Goal: Task Accomplishment & Management: Manage account settings

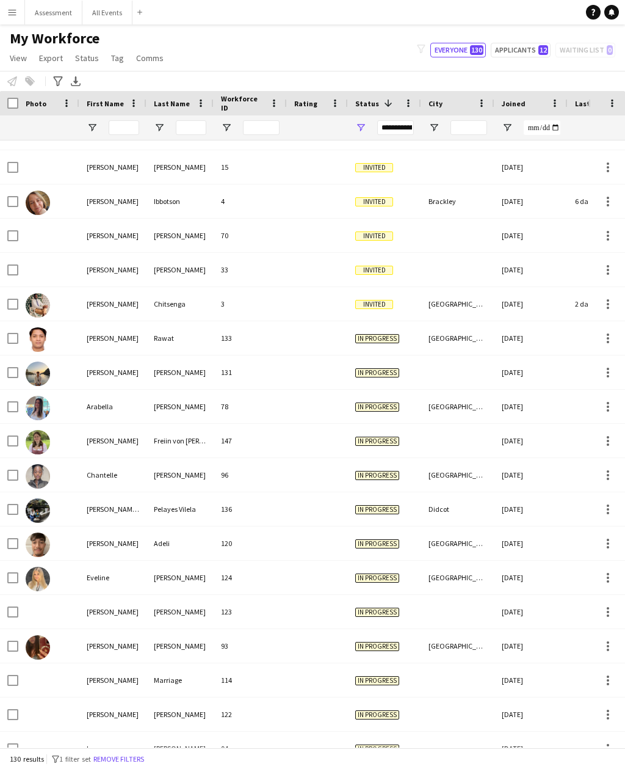
scroll to position [109, 0]
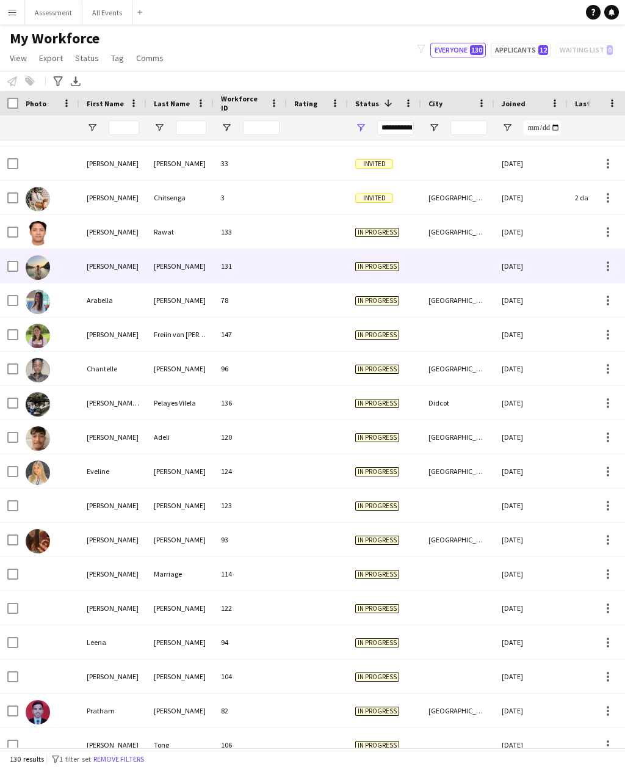
click at [467, 270] on div at bounding box center [457, 266] width 73 height 34
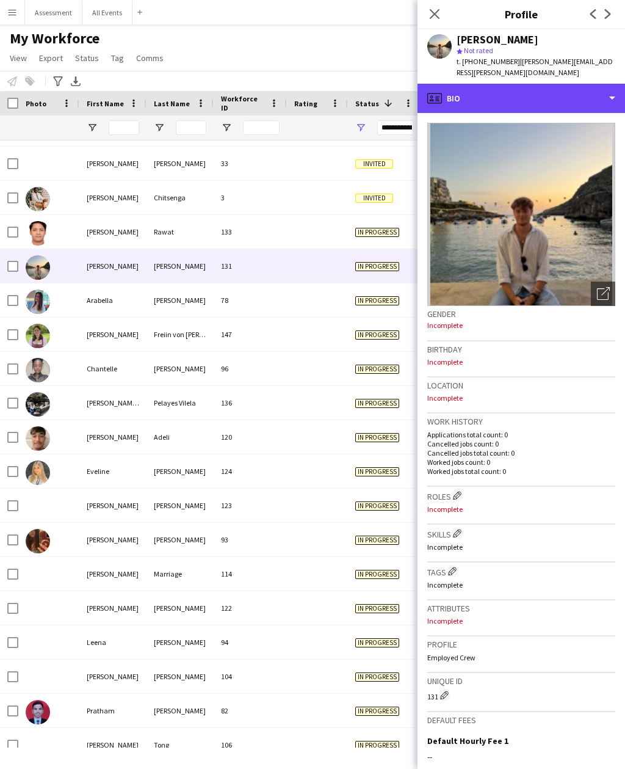
click at [579, 89] on div "profile Bio" at bounding box center [522, 98] width 208 height 29
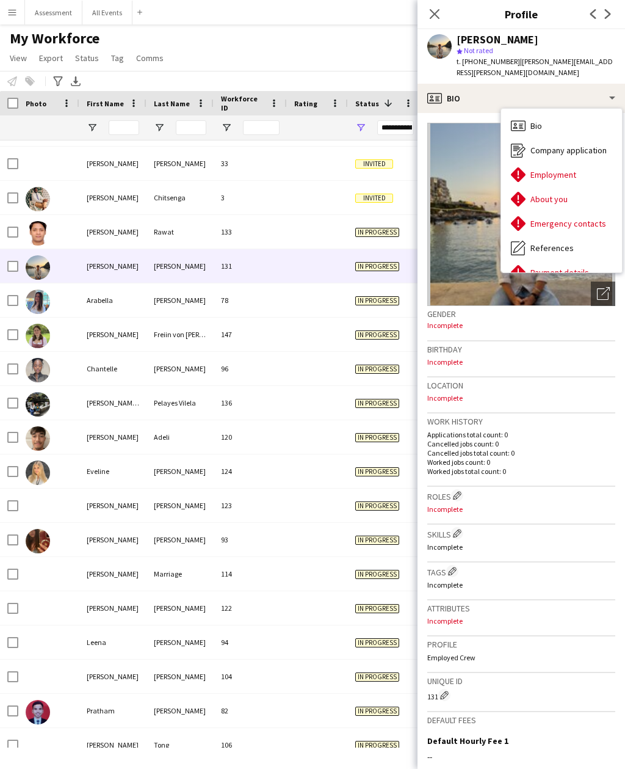
click at [572, 187] on div "About you About you" at bounding box center [561, 199] width 121 height 24
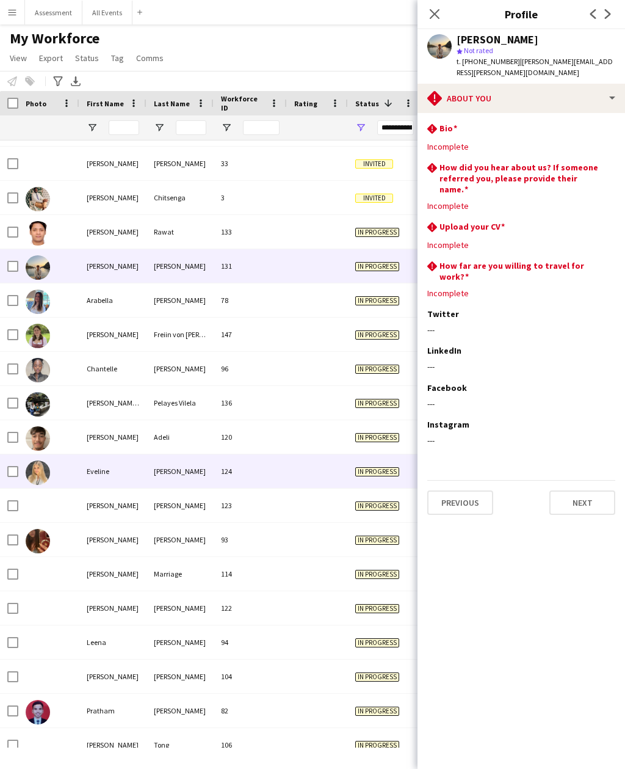
click at [327, 487] on div at bounding box center [317, 471] width 61 height 34
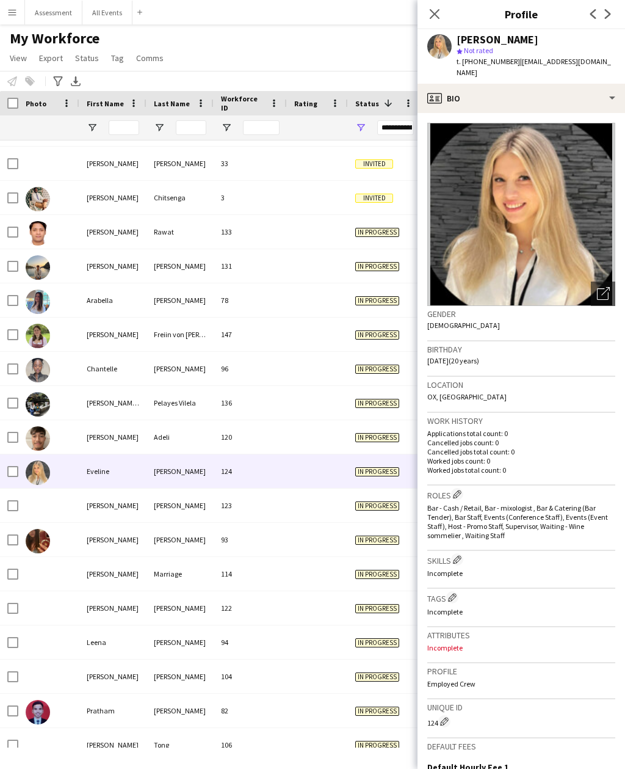
click at [440, 20] on app-icon "Close pop-in" at bounding box center [434, 14] width 15 height 15
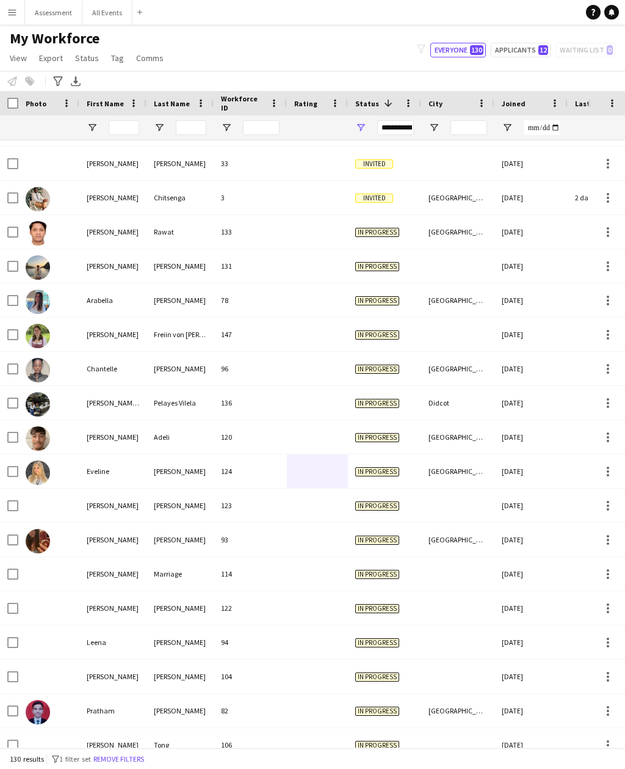
click at [328, 335] on div at bounding box center [317, 334] width 61 height 34
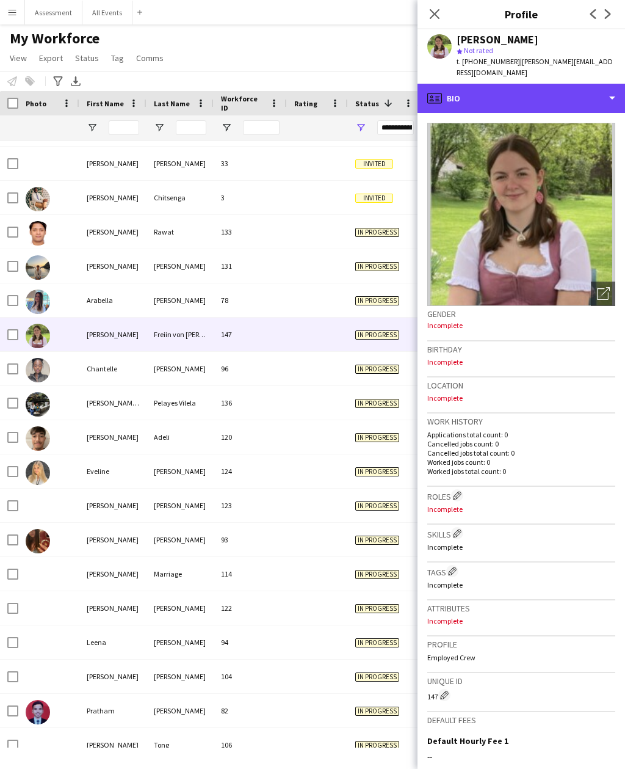
click at [544, 95] on div "profile Bio" at bounding box center [522, 98] width 208 height 29
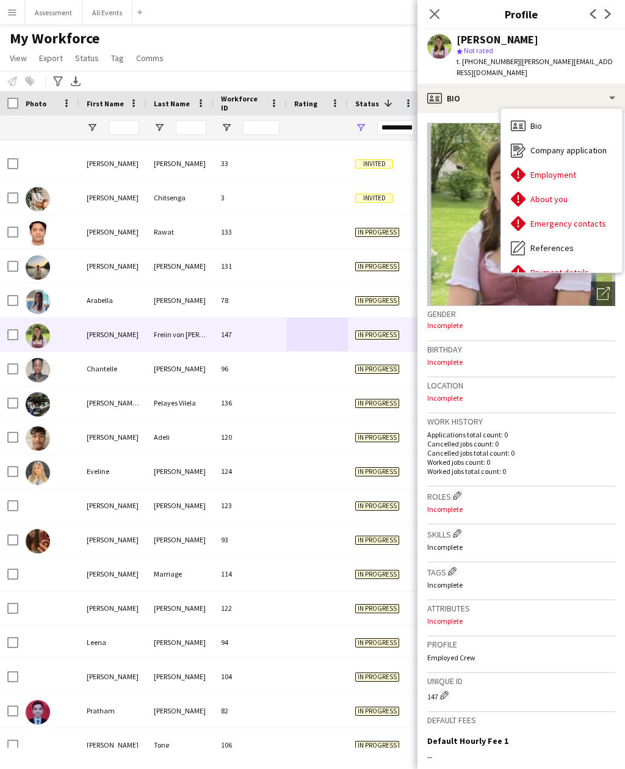
click at [572, 202] on div "About you About you" at bounding box center [561, 199] width 121 height 24
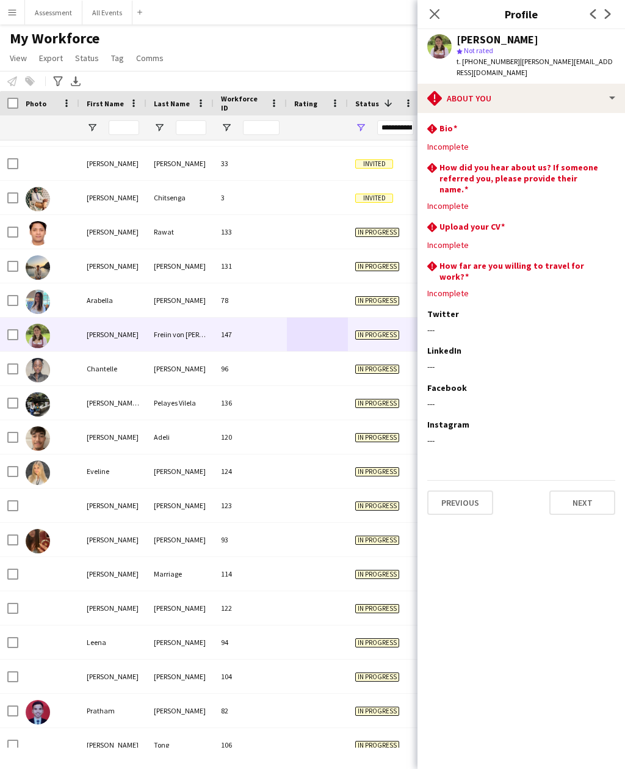
click at [440, 17] on icon "Close pop-in" at bounding box center [435, 14] width 10 height 10
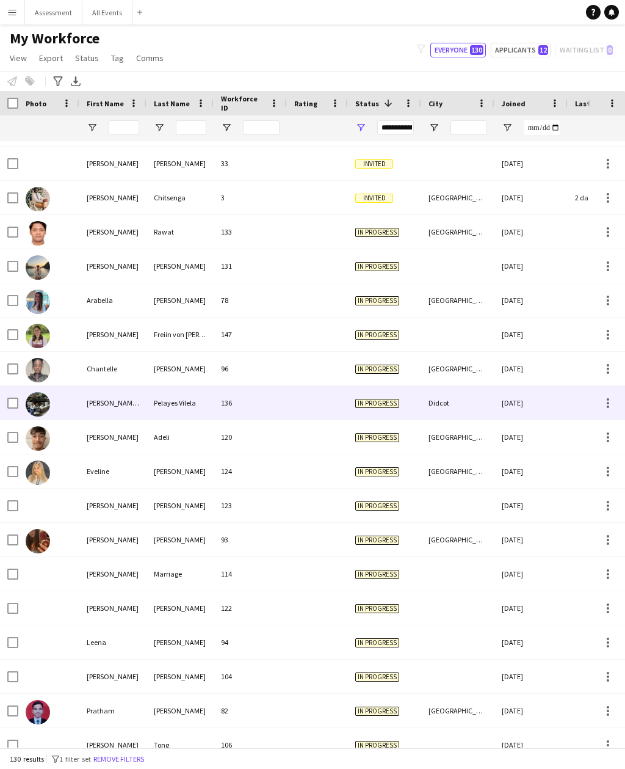
click at [311, 405] on div at bounding box center [317, 403] width 61 height 34
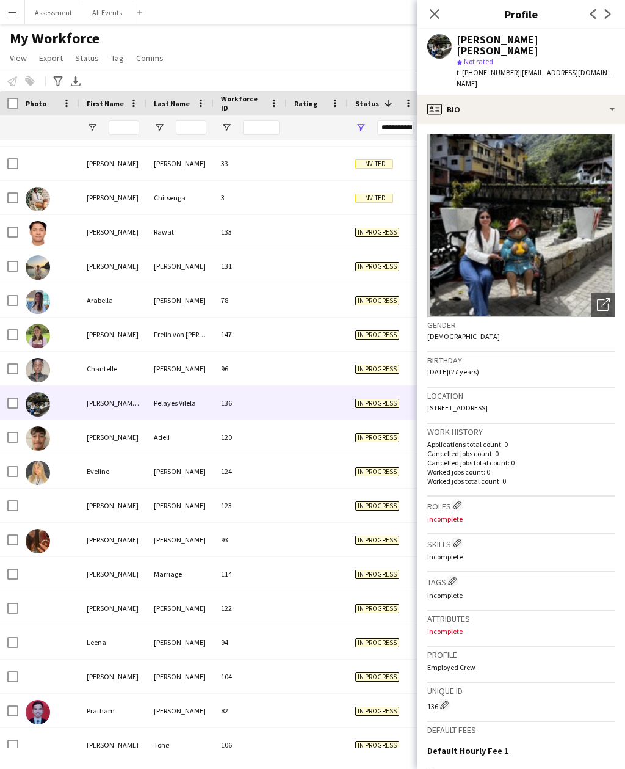
click at [440, 7] on app-icon "Close pop-in" at bounding box center [434, 14] width 15 height 15
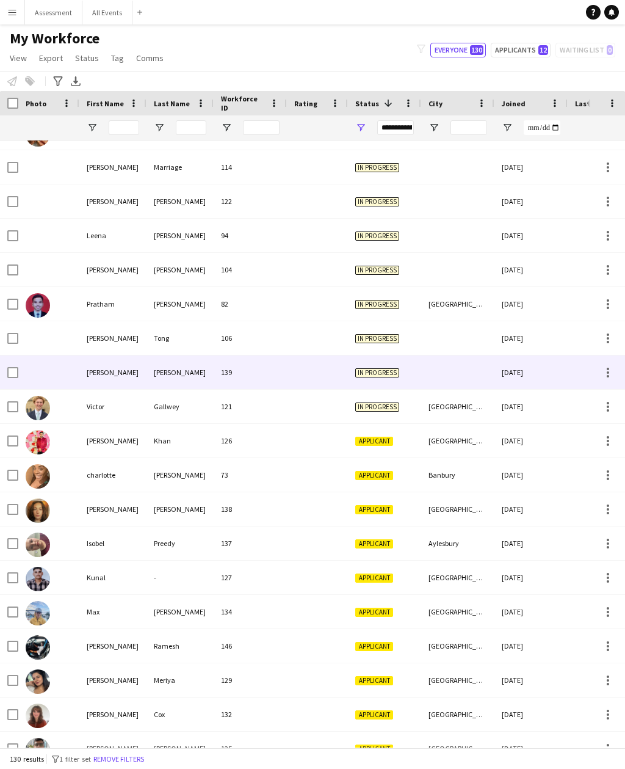
click at [316, 377] on div at bounding box center [317, 372] width 61 height 34
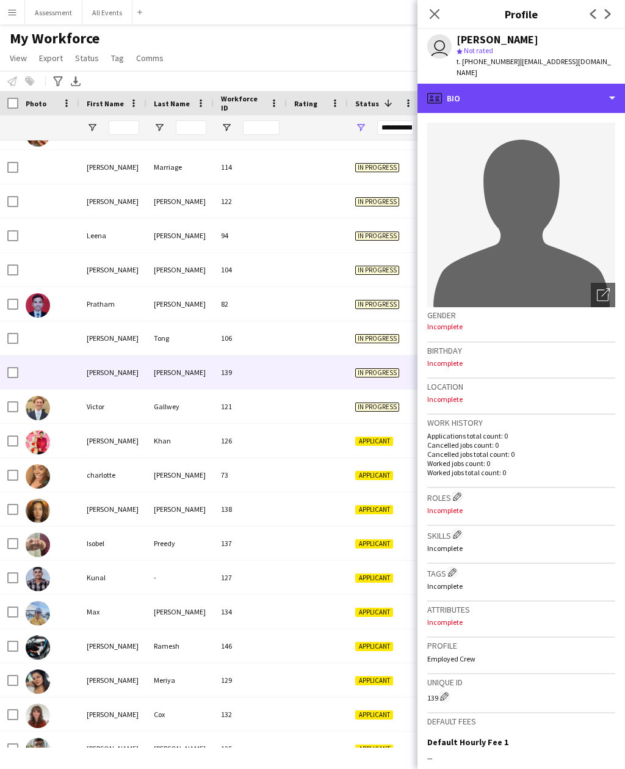
click at [546, 84] on div "profile Bio" at bounding box center [522, 98] width 208 height 29
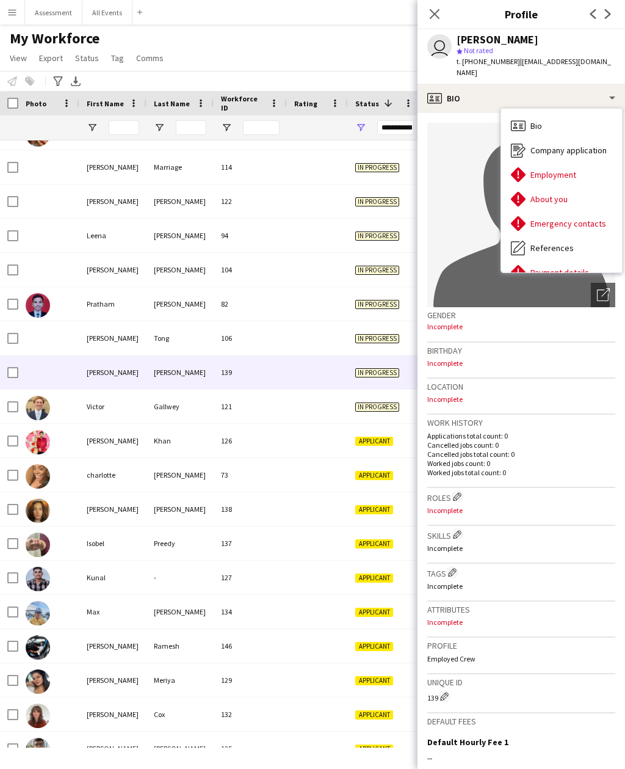
click at [339, 391] on div at bounding box center [317, 406] width 61 height 34
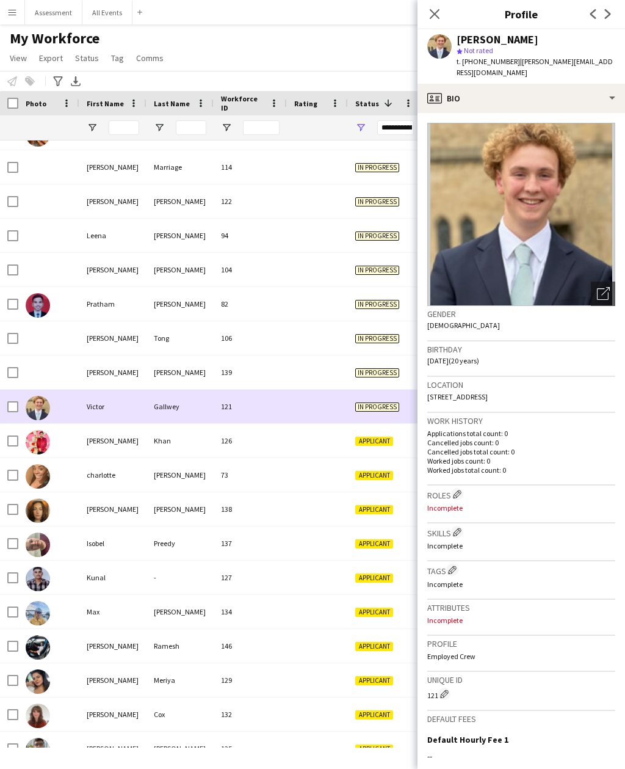
click at [441, 15] on app-icon "Close pop-in" at bounding box center [434, 14] width 15 height 15
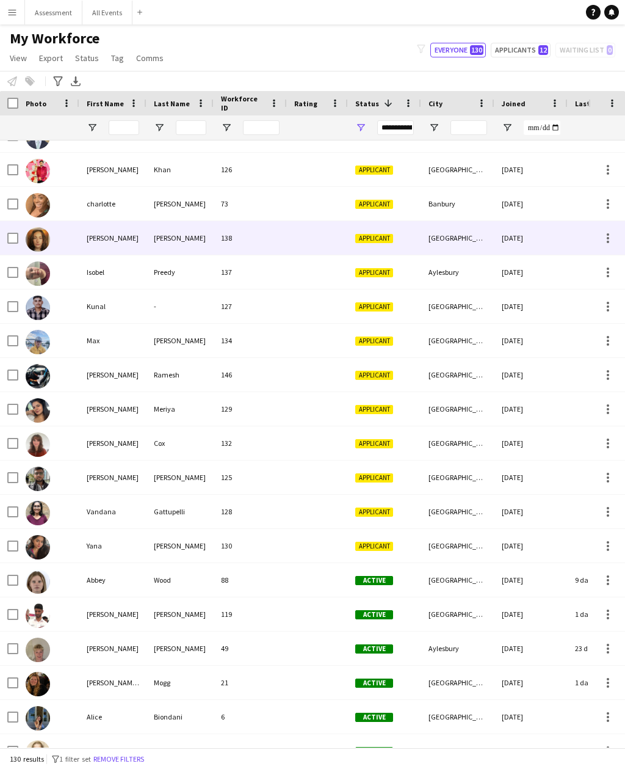
click at [507, 239] on div "[DATE]" at bounding box center [531, 238] width 73 height 34
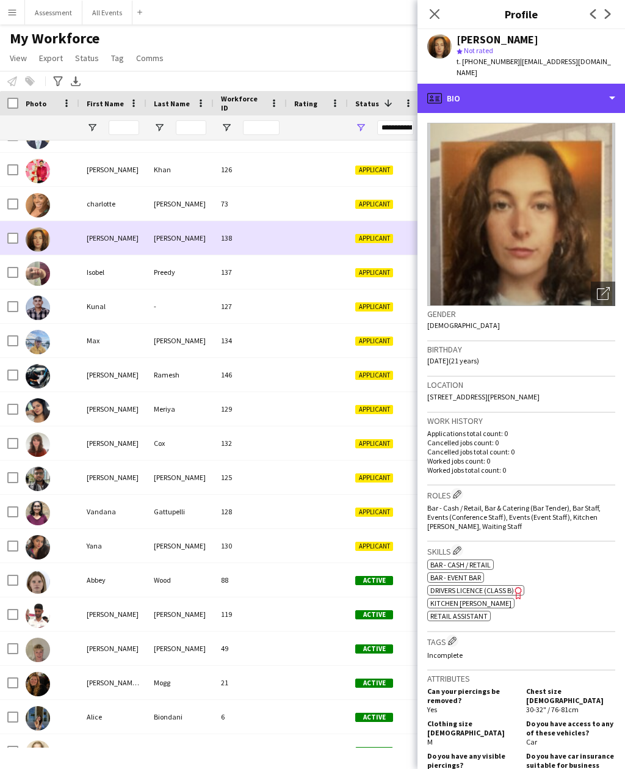
click at [587, 87] on div "profile Bio" at bounding box center [522, 98] width 208 height 29
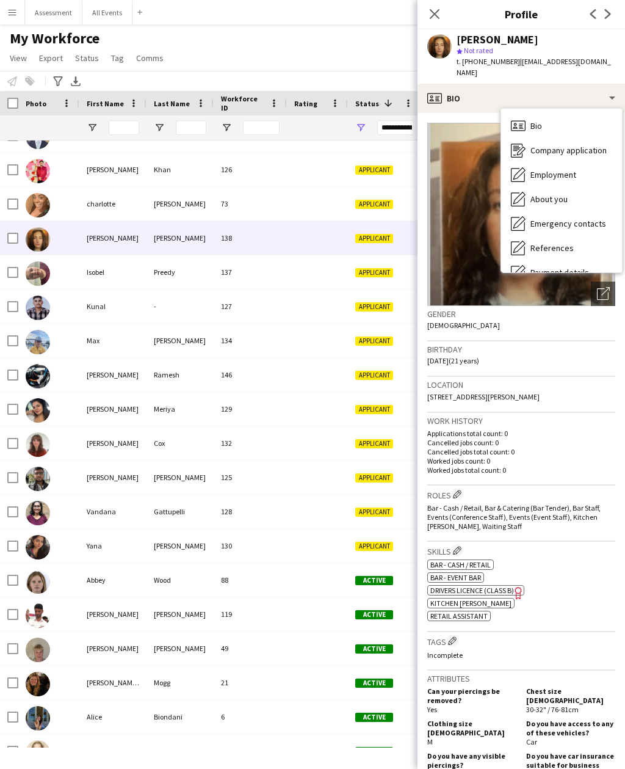
click at [582, 202] on div "About you About you" at bounding box center [561, 199] width 121 height 24
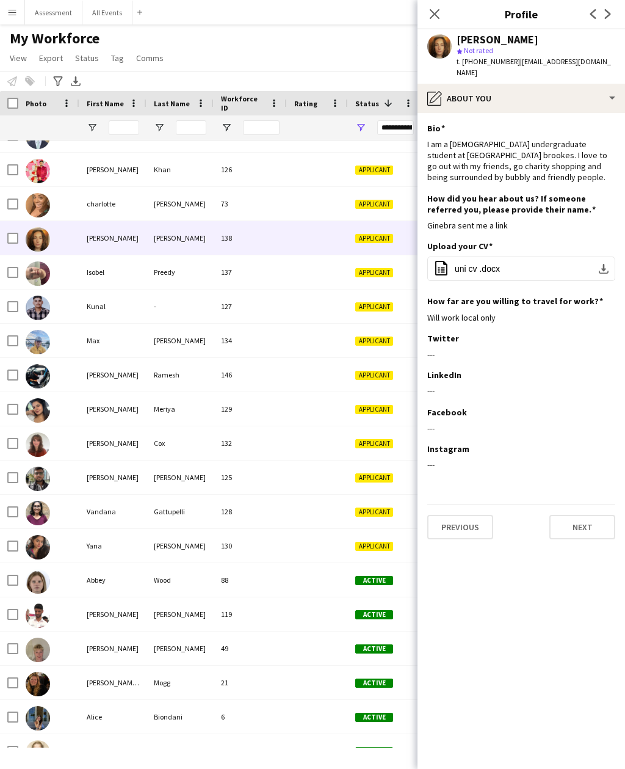
click at [437, 14] on icon "Close pop-in" at bounding box center [435, 14] width 10 height 10
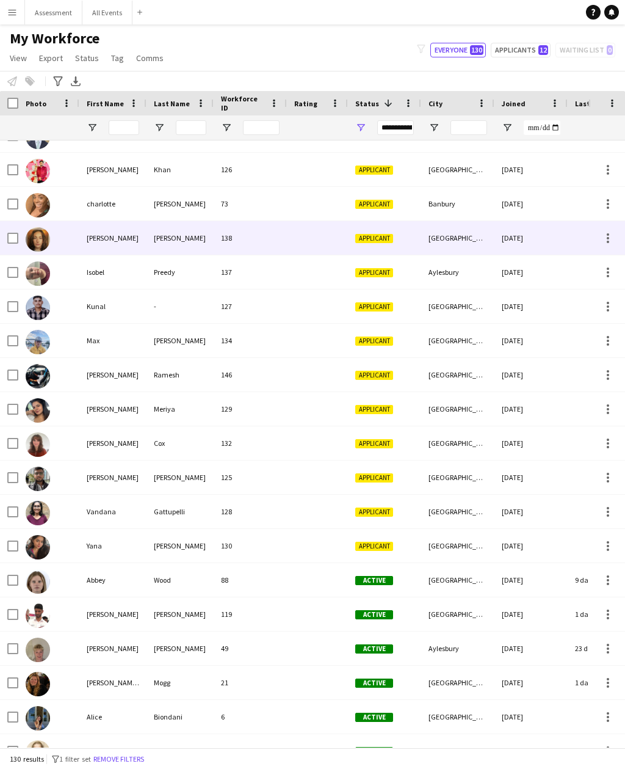
click at [537, 244] on div "[DATE]" at bounding box center [531, 238] width 73 height 34
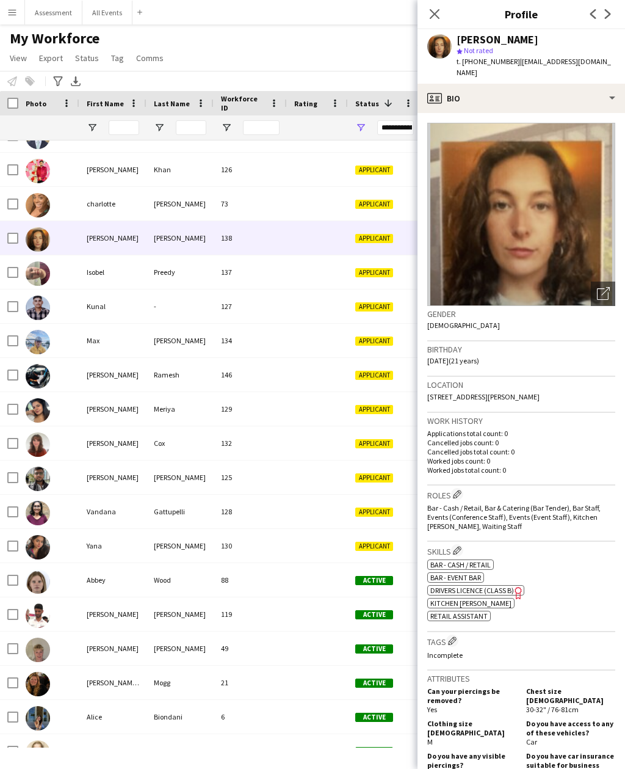
click at [430, 18] on icon at bounding box center [435, 14] width 10 height 10
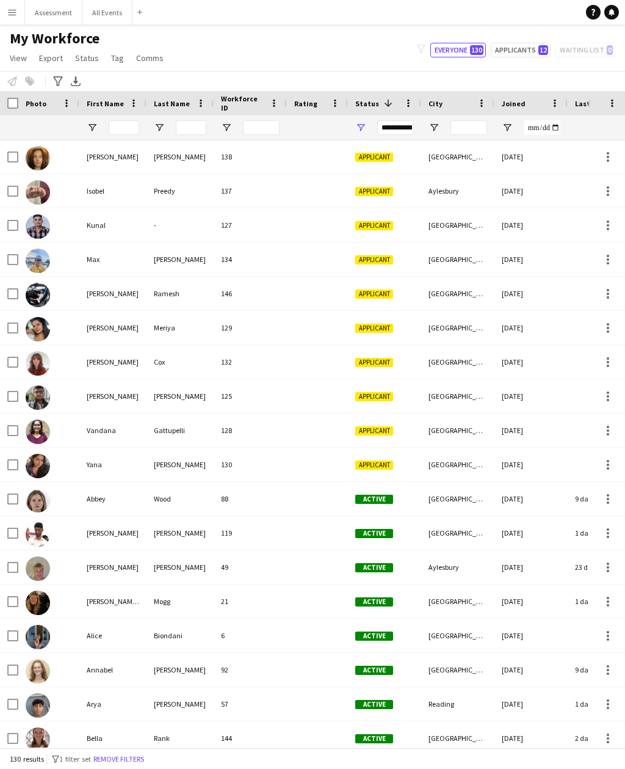
click at [567, 225] on div "[DATE]" at bounding box center [531, 225] width 73 height 34
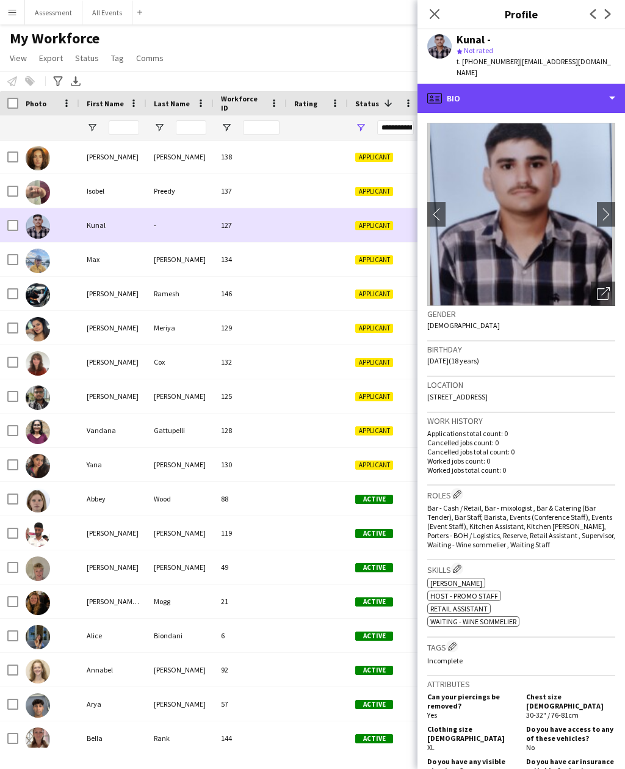
click at [581, 87] on div "profile Bio" at bounding box center [522, 98] width 208 height 29
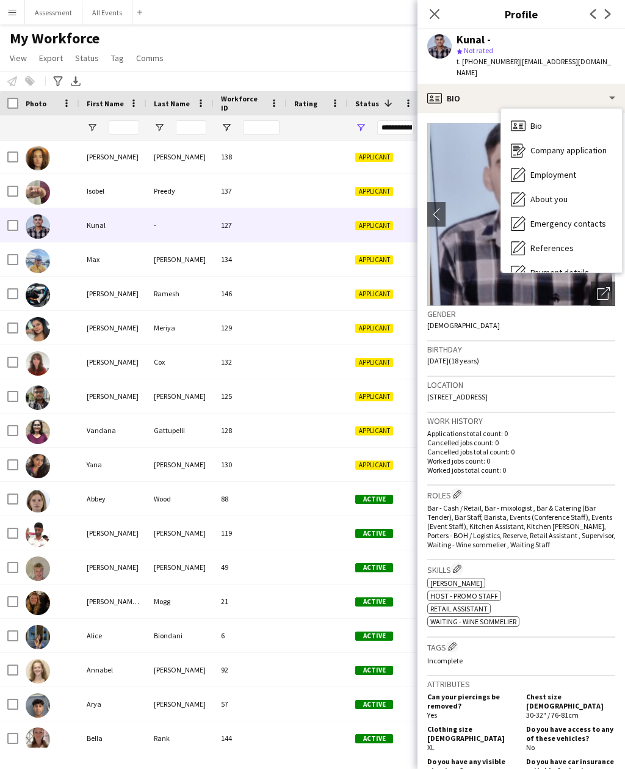
click at [590, 187] on div "About you About you" at bounding box center [561, 199] width 121 height 24
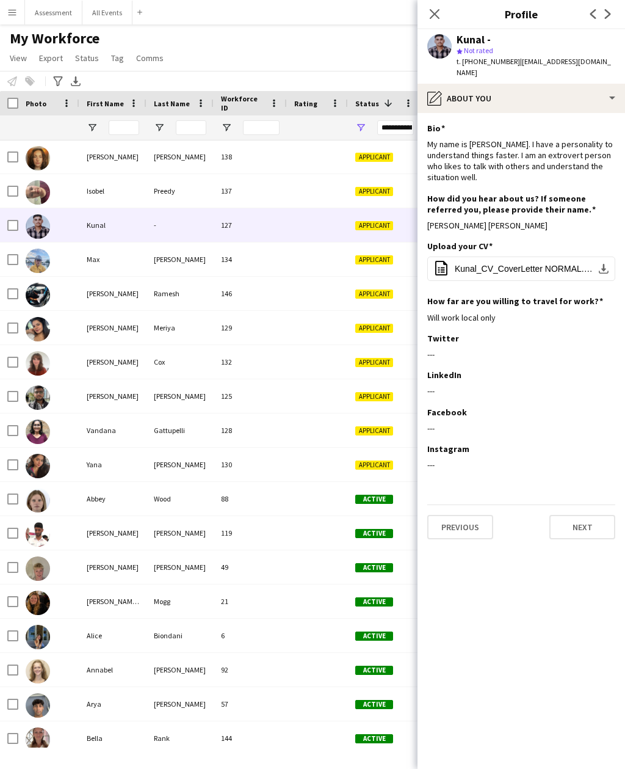
click at [436, 18] on icon "Close pop-in" at bounding box center [435, 14] width 10 height 10
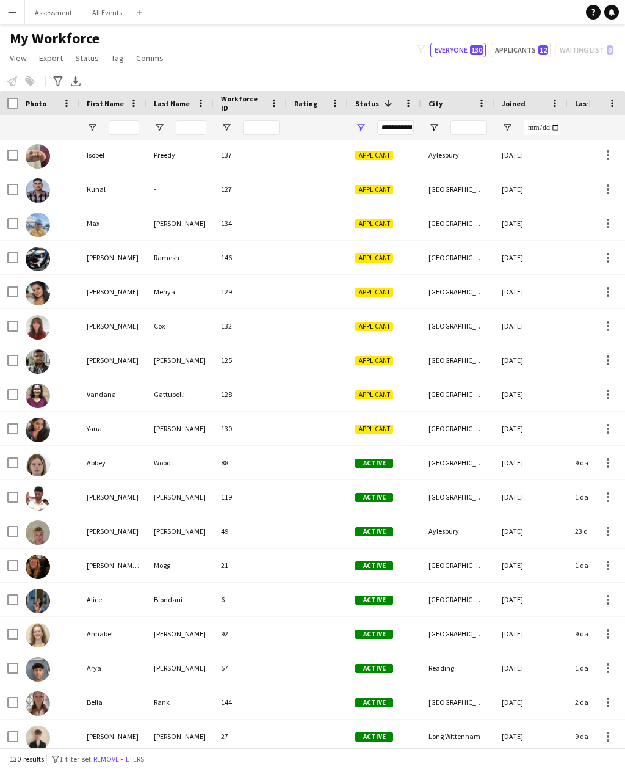
click at [562, 220] on div "[DATE]" at bounding box center [531, 223] width 73 height 34
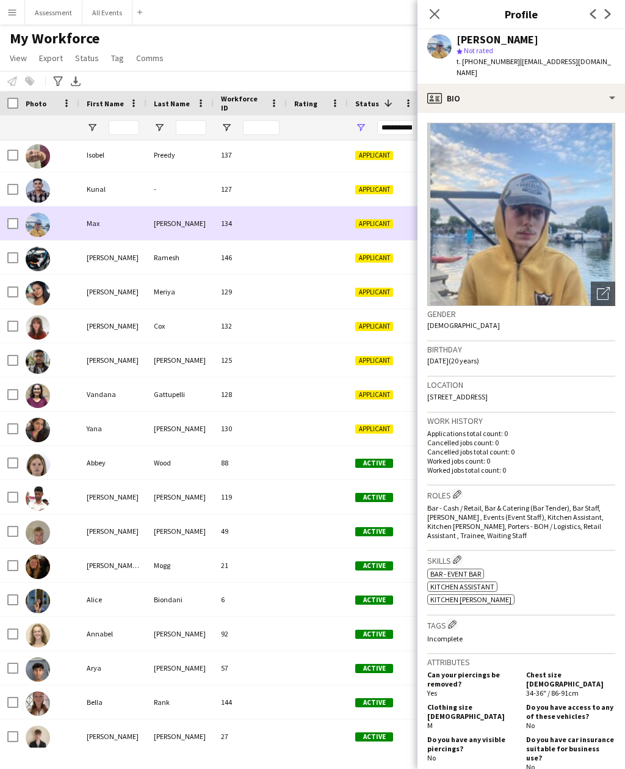
click at [567, 85] on div "profile Bio" at bounding box center [522, 98] width 208 height 29
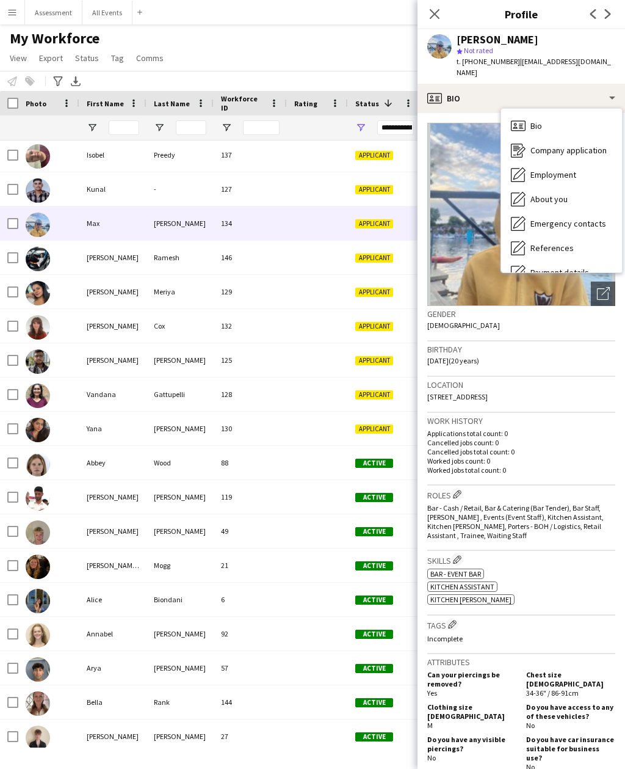
click at [585, 187] on div "About you About you" at bounding box center [561, 199] width 121 height 24
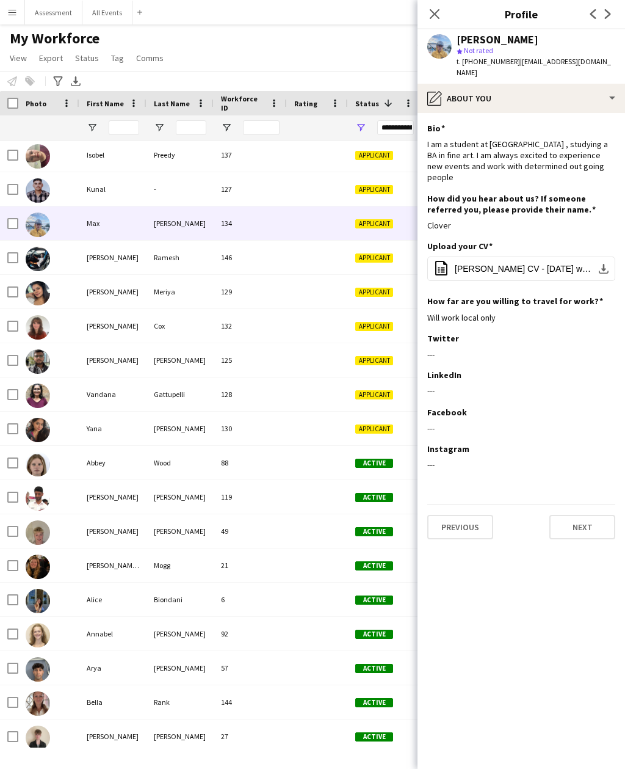
click at [433, 18] on icon "Close pop-in" at bounding box center [435, 14] width 10 height 10
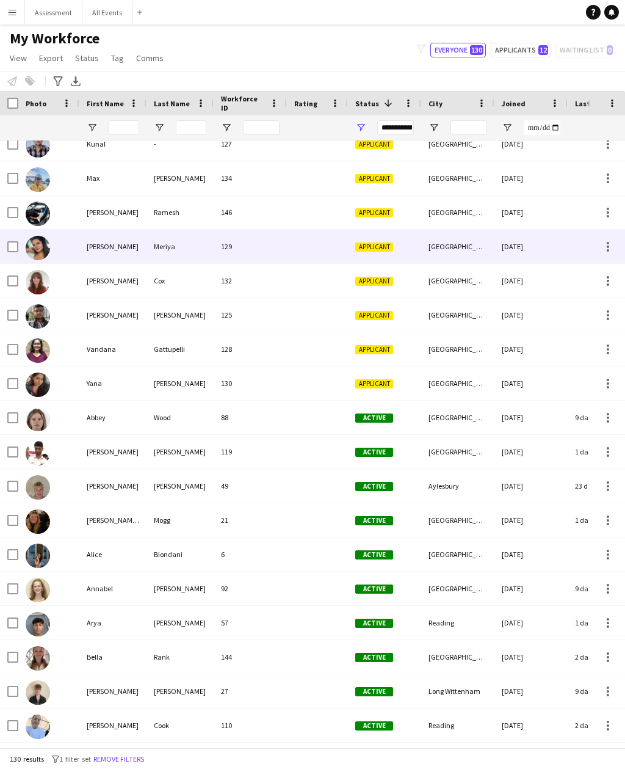
click at [551, 244] on div "[DATE]" at bounding box center [531, 247] width 73 height 34
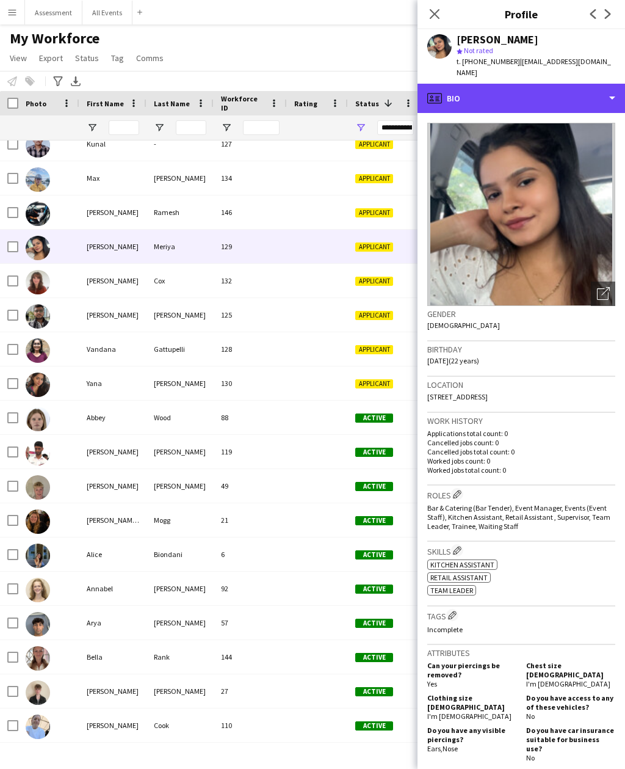
click at [570, 100] on div "profile Bio" at bounding box center [522, 98] width 208 height 29
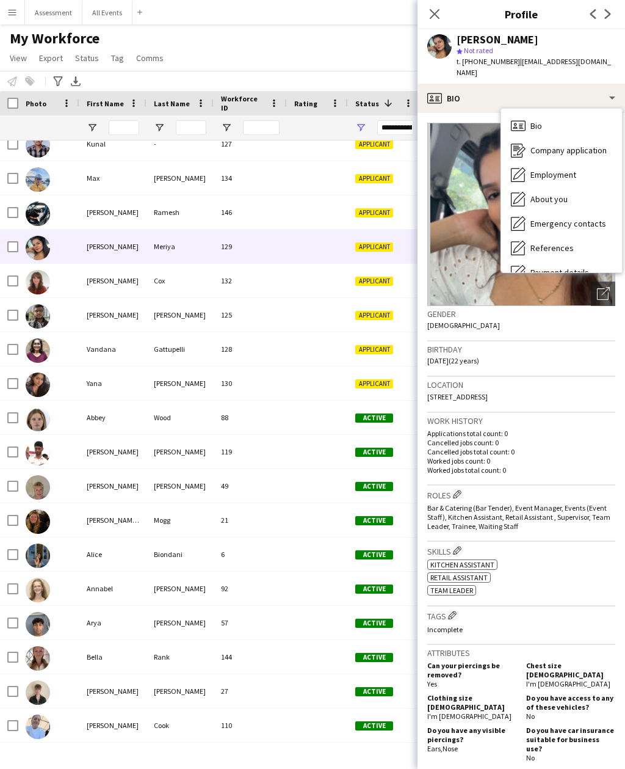
click at [593, 191] on div "About you About you" at bounding box center [561, 199] width 121 height 24
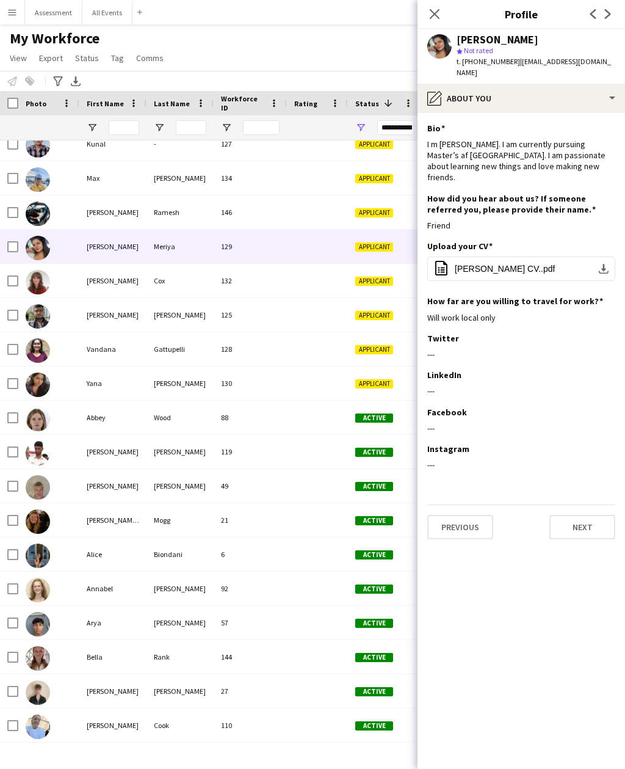
click at [438, 11] on icon at bounding box center [435, 14] width 10 height 10
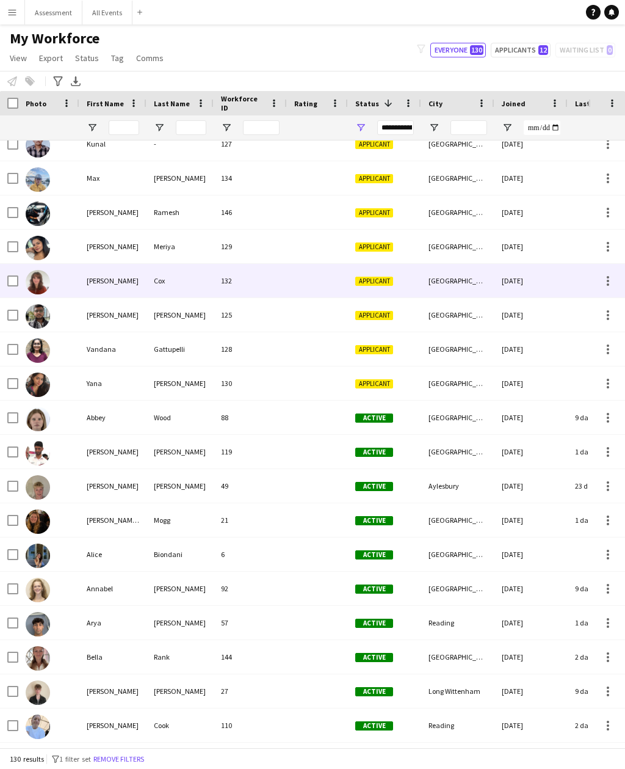
click at [522, 278] on div "[DATE]" at bounding box center [531, 281] width 73 height 34
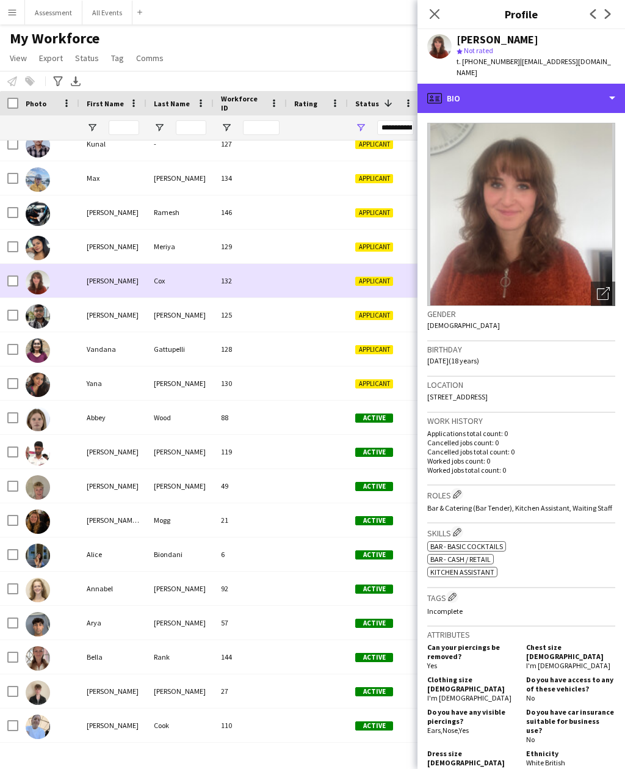
click at [537, 89] on div "profile Bio" at bounding box center [522, 98] width 208 height 29
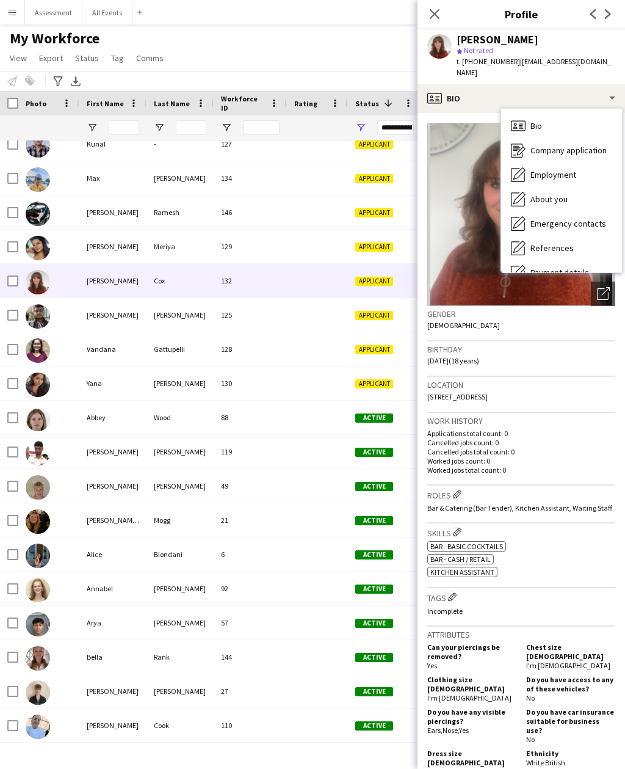
click at [564, 194] on span "About you" at bounding box center [549, 199] width 37 height 11
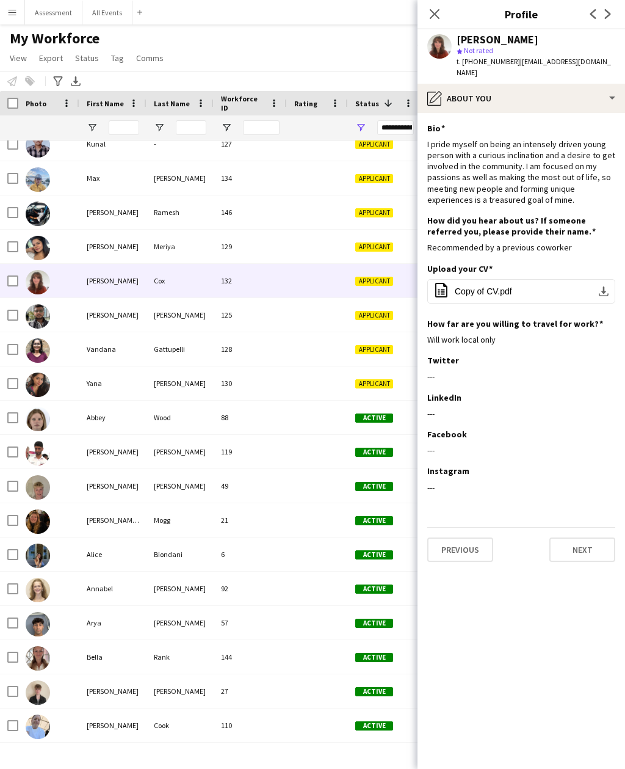
click at [440, 12] on icon "Close pop-in" at bounding box center [435, 14] width 10 height 10
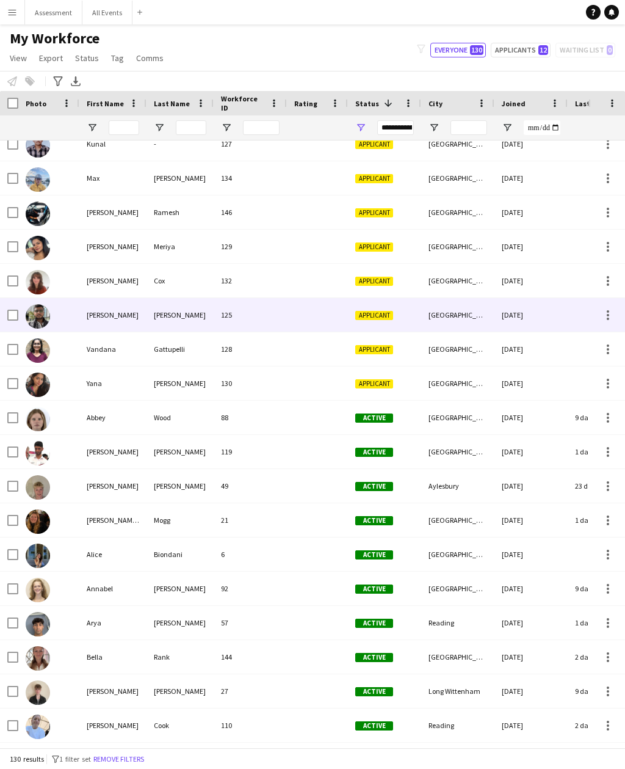
click at [548, 316] on div "[DATE]" at bounding box center [531, 315] width 73 height 34
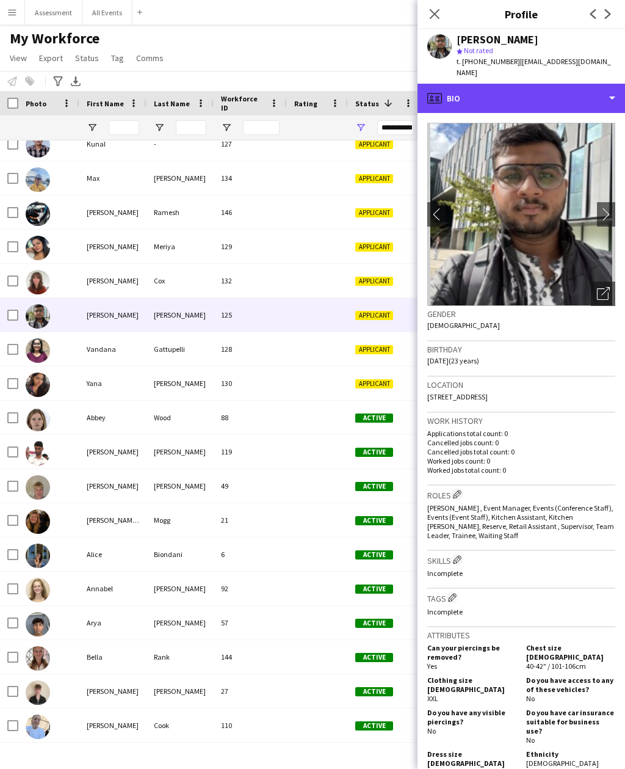
click at [531, 87] on div "profile Bio" at bounding box center [522, 98] width 208 height 29
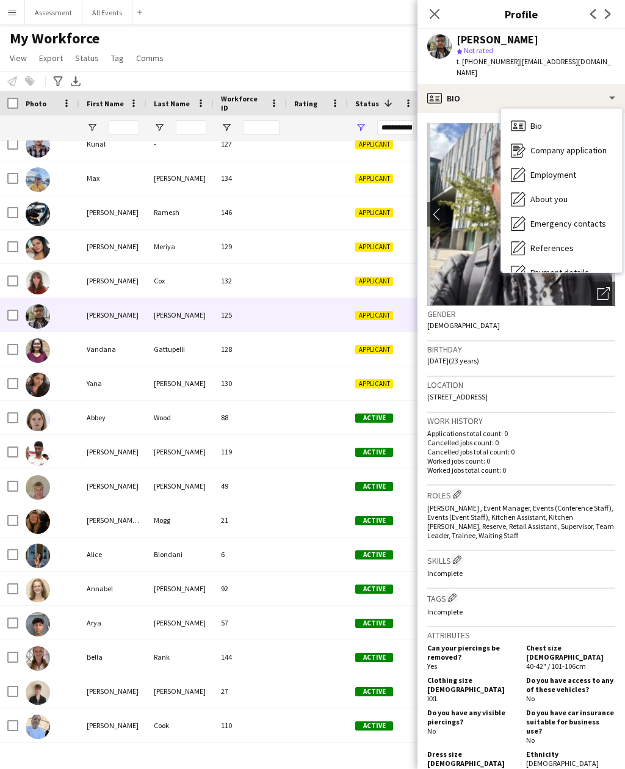
click at [570, 191] on div "About you About you" at bounding box center [561, 199] width 121 height 24
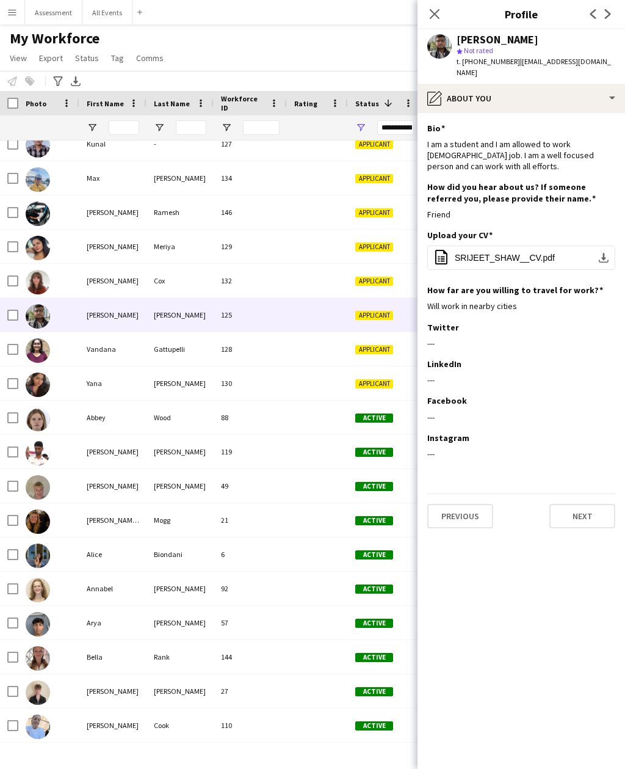
click at [437, 19] on icon "Close pop-in" at bounding box center [435, 14] width 10 height 10
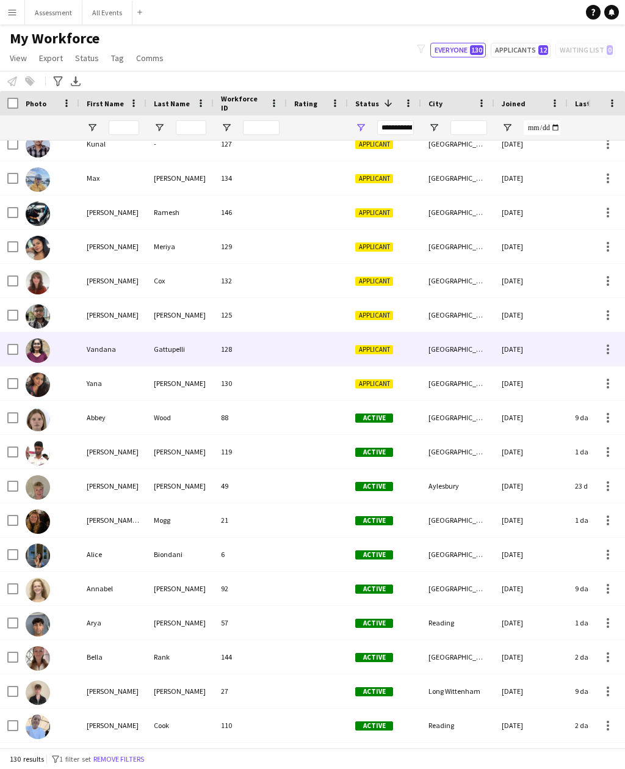
click at [557, 342] on div "[DATE]" at bounding box center [531, 349] width 73 height 34
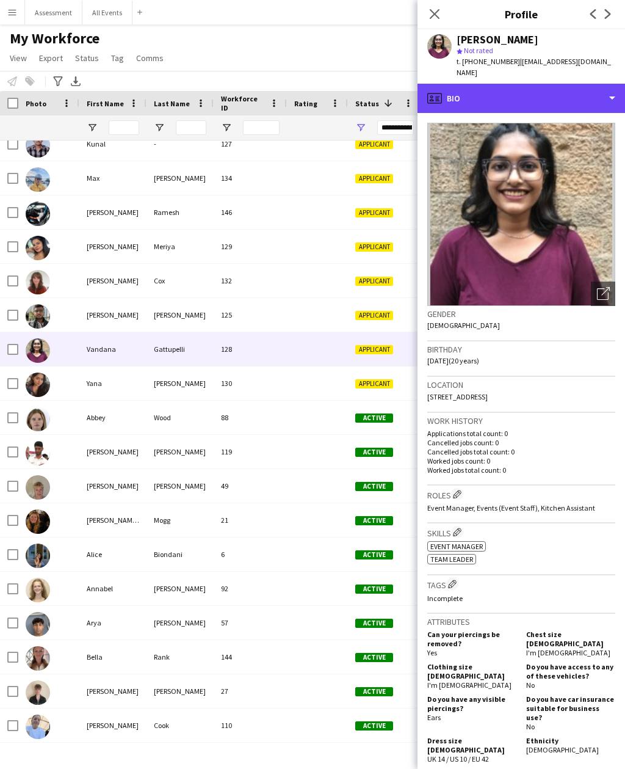
click at [560, 87] on div "profile Bio" at bounding box center [522, 98] width 208 height 29
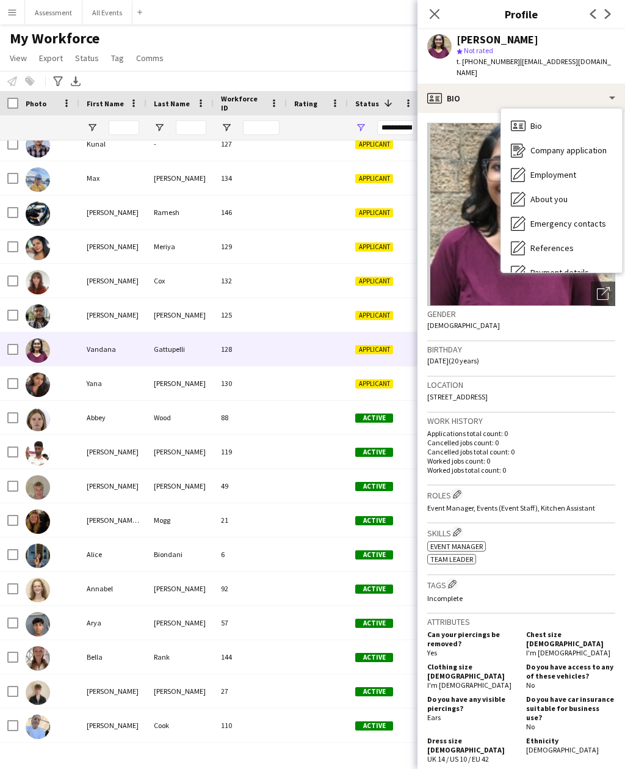
click at [579, 187] on div "About you About you" at bounding box center [561, 199] width 121 height 24
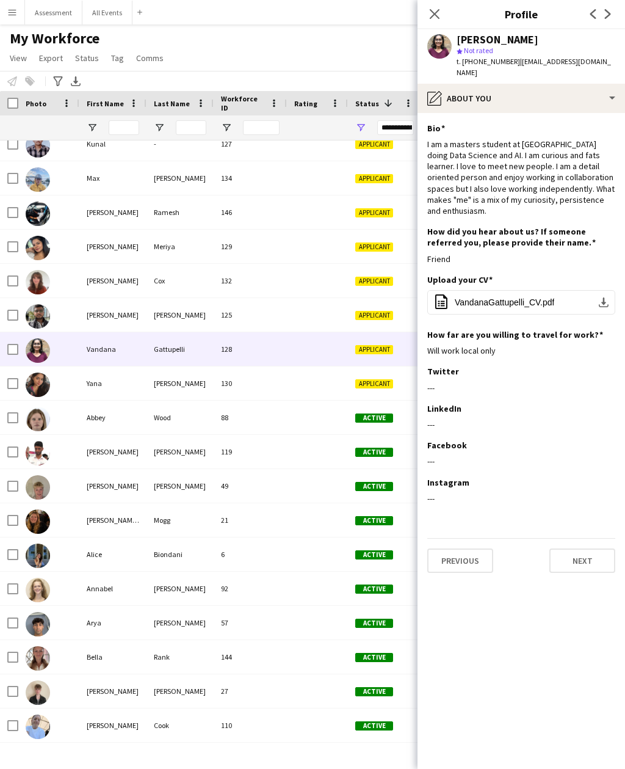
click at [437, 21] on app-icon "Close pop-in" at bounding box center [434, 14] width 15 height 15
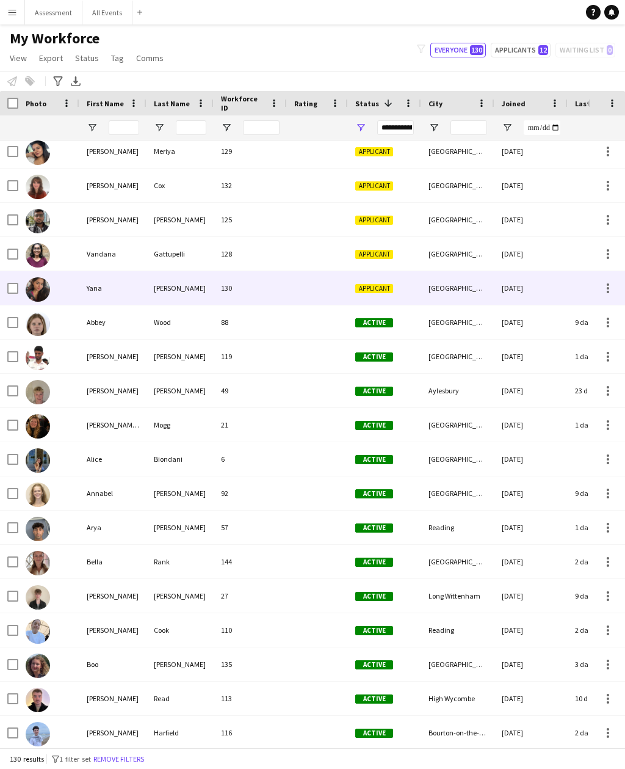
click at [555, 288] on div "[DATE]" at bounding box center [531, 288] width 73 height 34
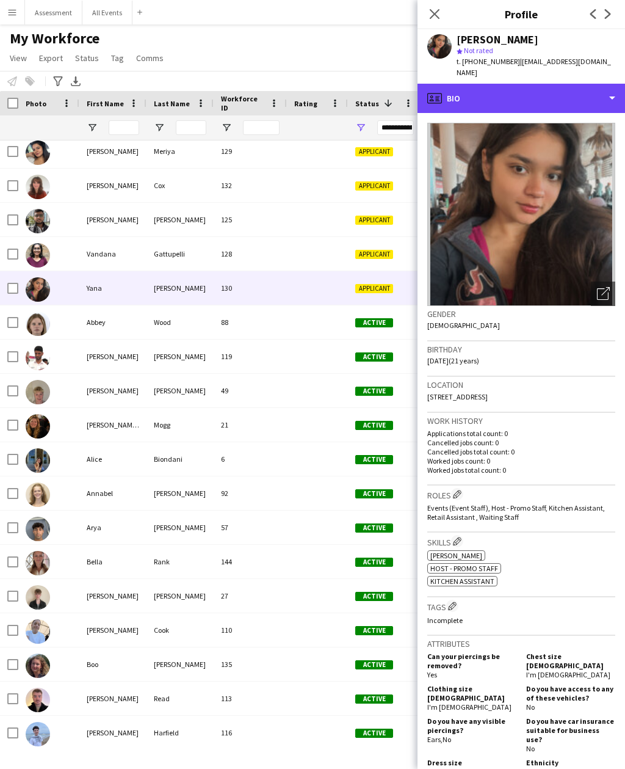
click at [559, 85] on div "profile Bio" at bounding box center [522, 98] width 208 height 29
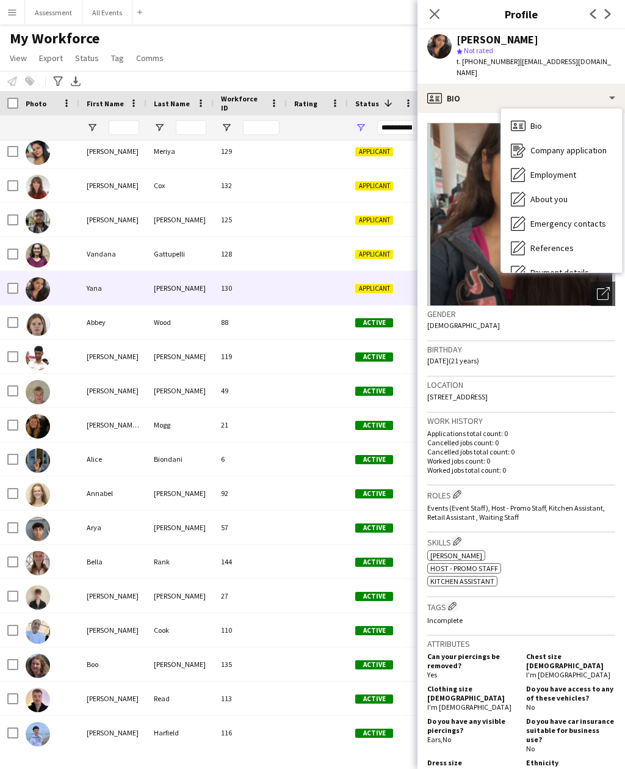
click at [579, 191] on div "About you About you" at bounding box center [561, 199] width 121 height 24
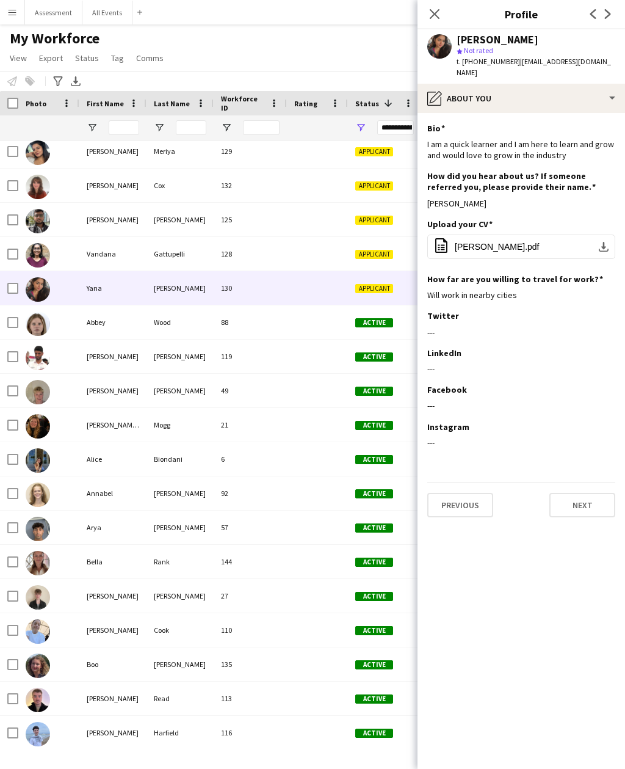
click at [439, 18] on icon at bounding box center [435, 14] width 10 height 10
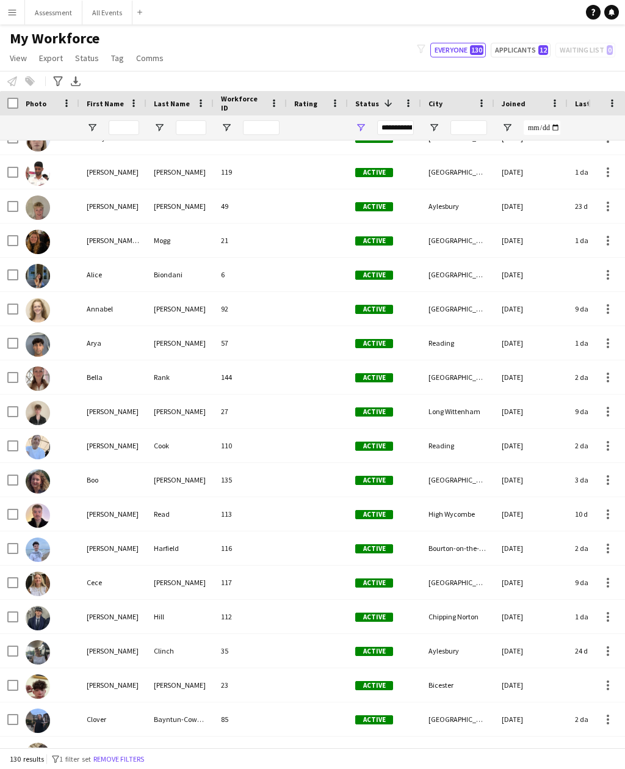
scroll to position [1323, 0]
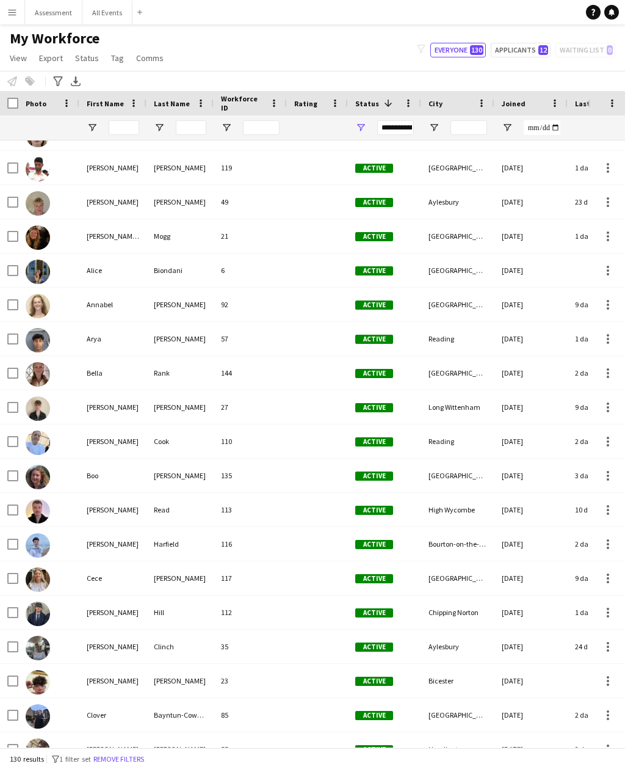
click at [519, 273] on div "[DATE]" at bounding box center [531, 270] width 73 height 34
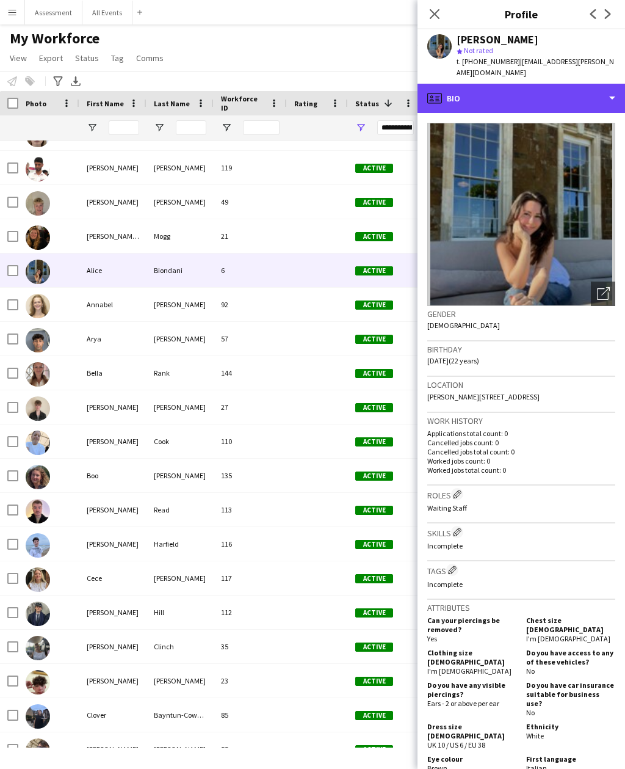
click at [465, 84] on div "profile Bio" at bounding box center [522, 98] width 208 height 29
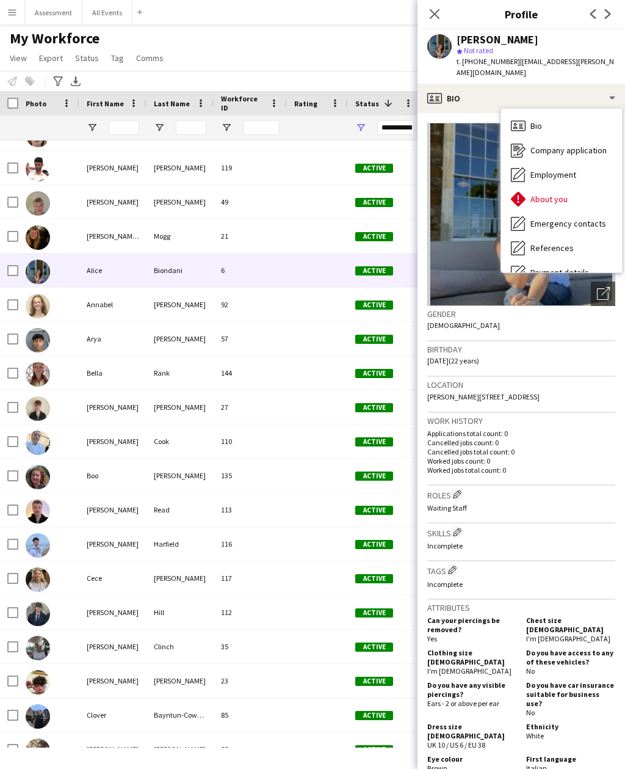
click at [384, 56] on div "My Workforce View Views Default view New view Update view Delete view Edit name…" at bounding box center [312, 50] width 625 height 42
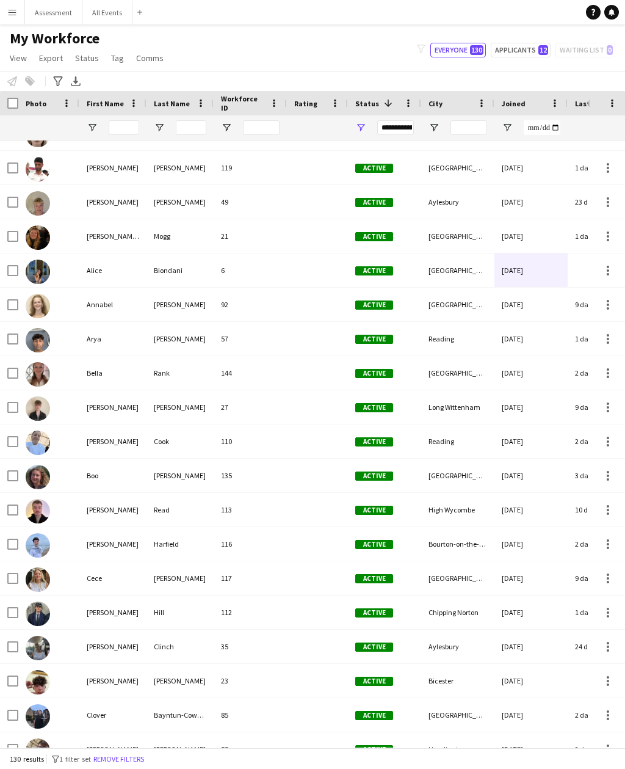
click at [15, 18] on button "Menu" at bounding box center [12, 12] width 24 height 24
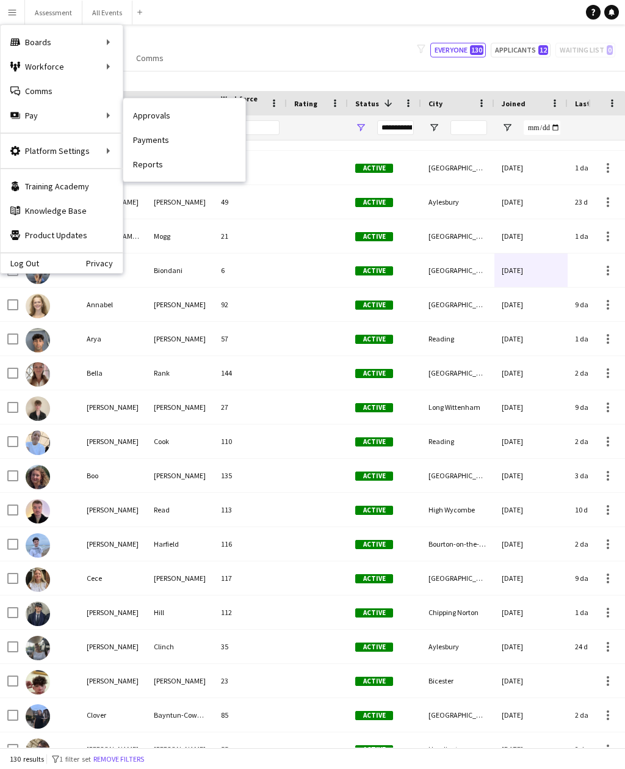
click at [190, 110] on link "Approvals" at bounding box center [184, 115] width 122 height 24
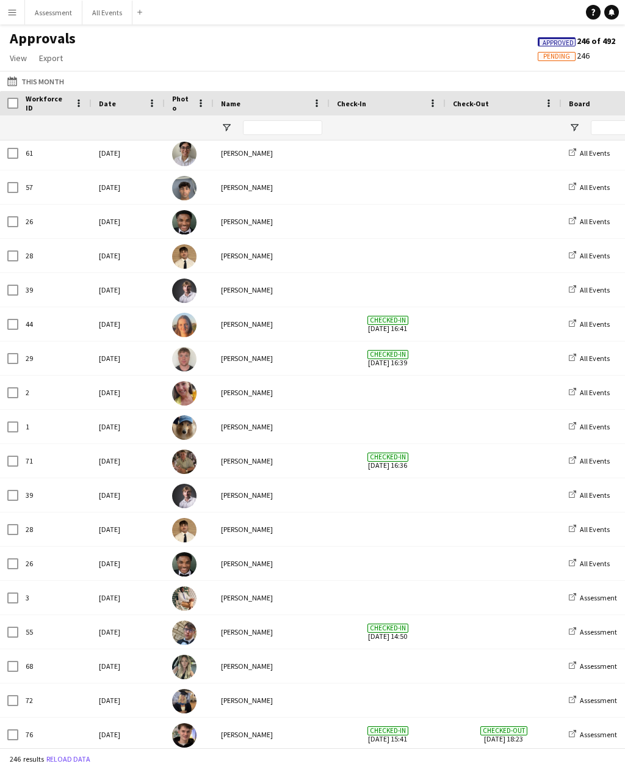
scroll to position [1811, 0]
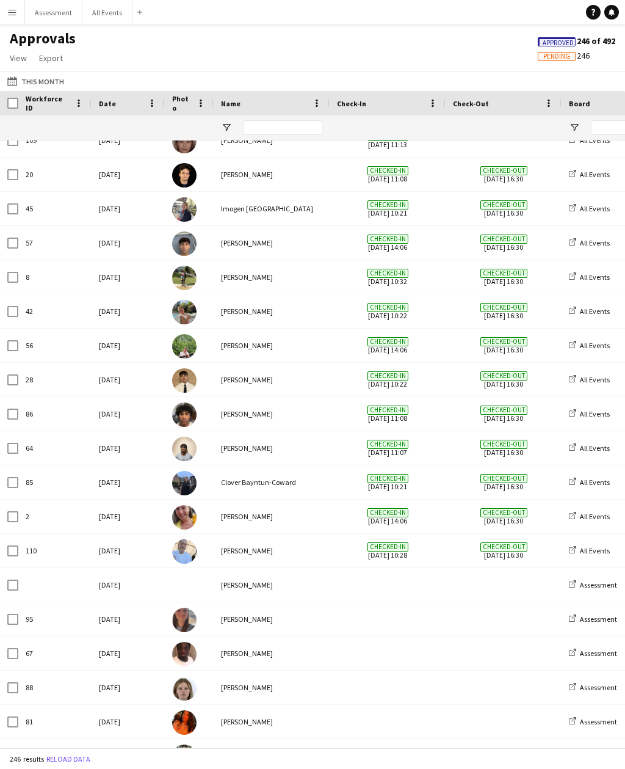
click at [471, 379] on span "Checked-out [DATE] 16:30" at bounding box center [503, 380] width 101 height 34
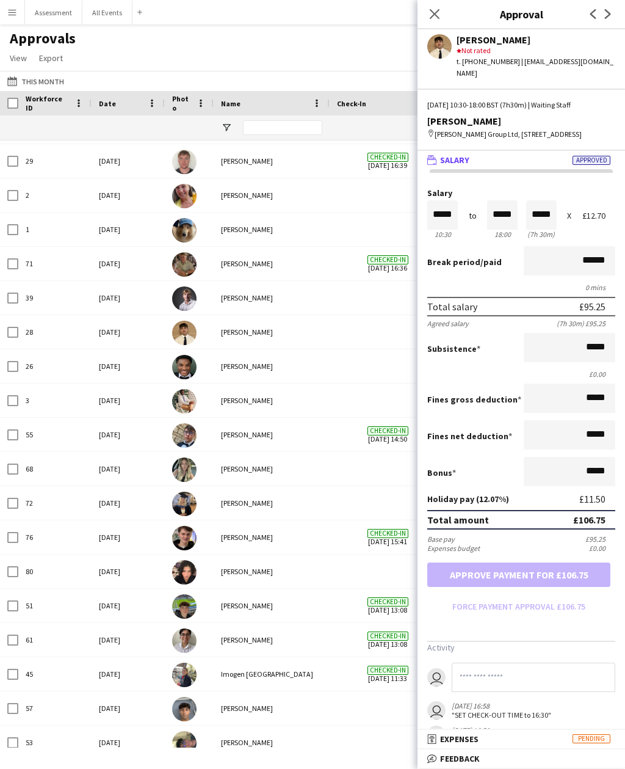
click at [440, 18] on icon "Close pop-in" at bounding box center [435, 14] width 10 height 10
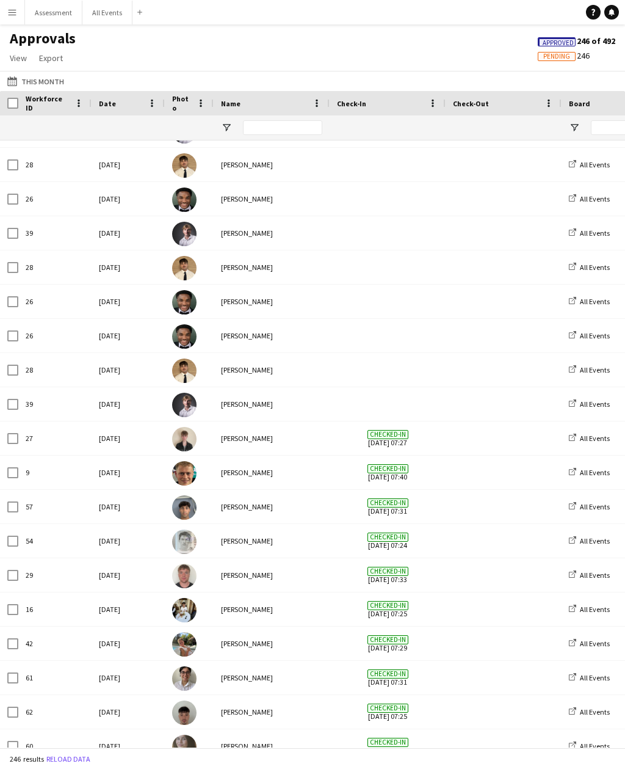
click at [567, 43] on span "Approved" at bounding box center [558, 43] width 31 height 8
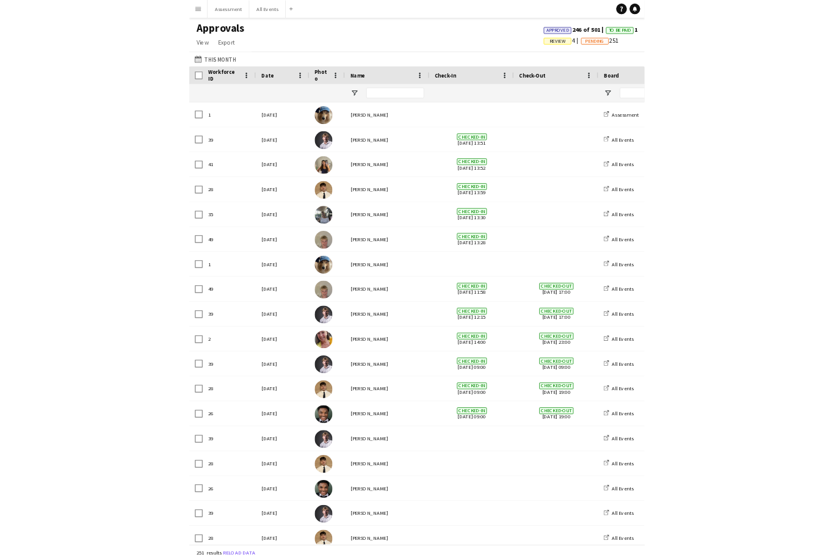
scroll to position [0, 0]
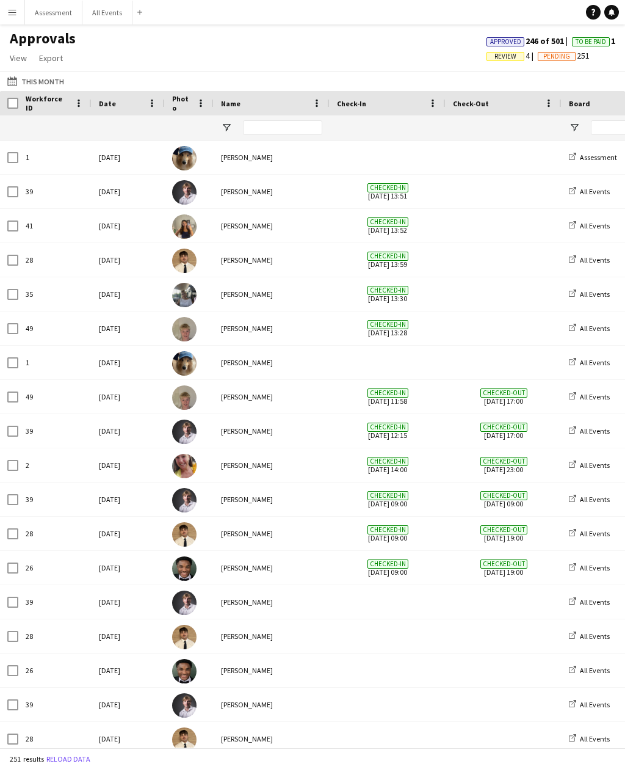
click at [34, 79] on button "This Month This Month" at bounding box center [36, 81] width 62 height 15
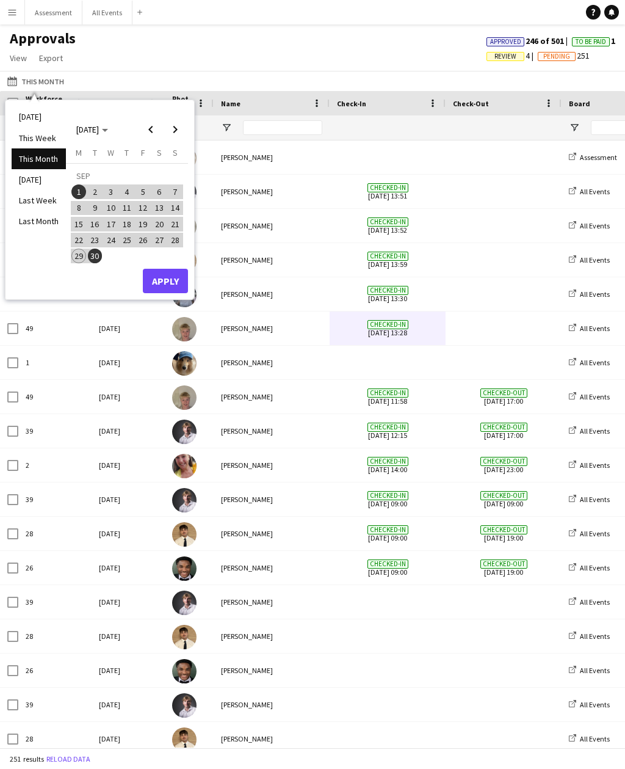
click at [84, 187] on span "1" at bounding box center [78, 191] width 15 height 15
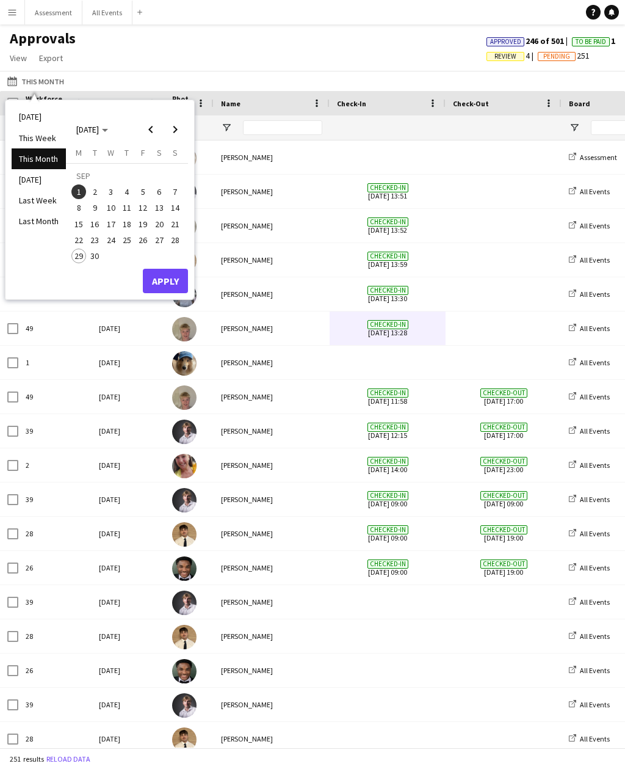
click at [173, 279] on button "Apply" at bounding box center [165, 281] width 45 height 24
